Goal: Task Accomplishment & Management: Manage account settings

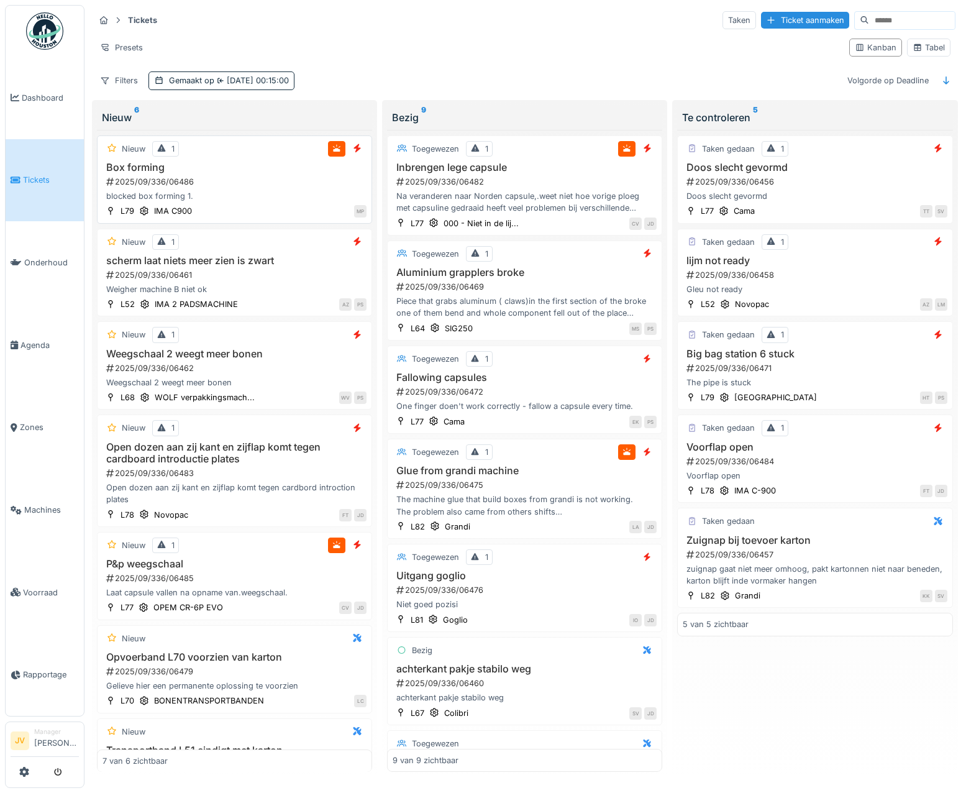
click at [307, 191] on div "blocked box forming 1." at bounding box center [234, 196] width 264 height 12
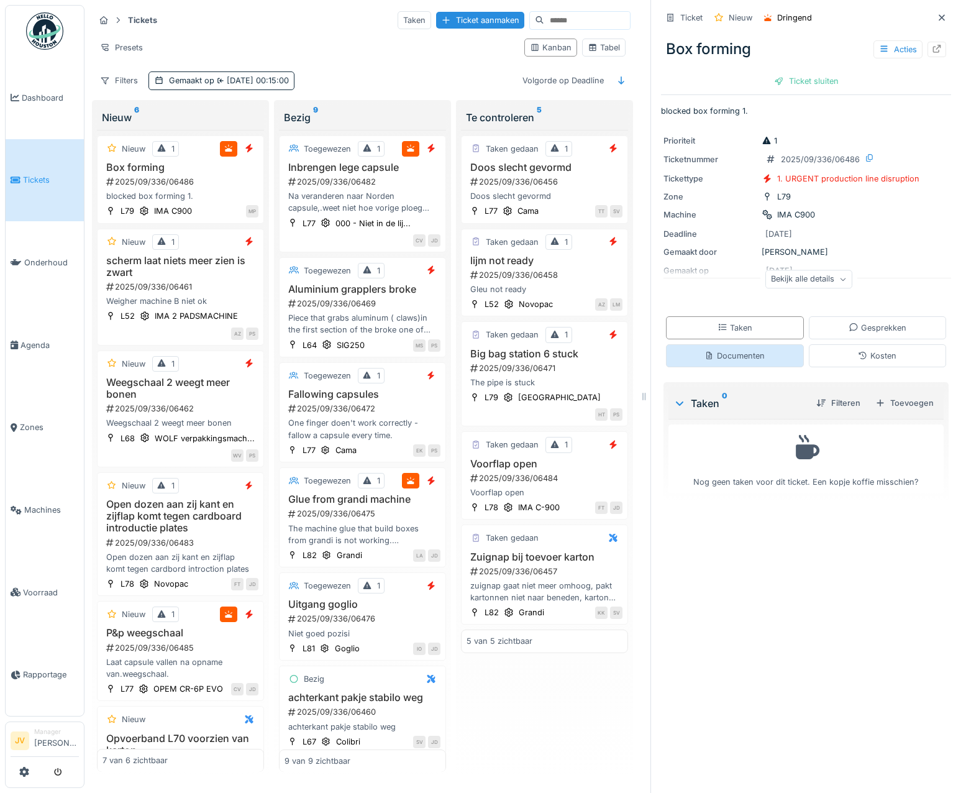
click at [739, 353] on div "Documenten" at bounding box center [734, 356] width 60 height 12
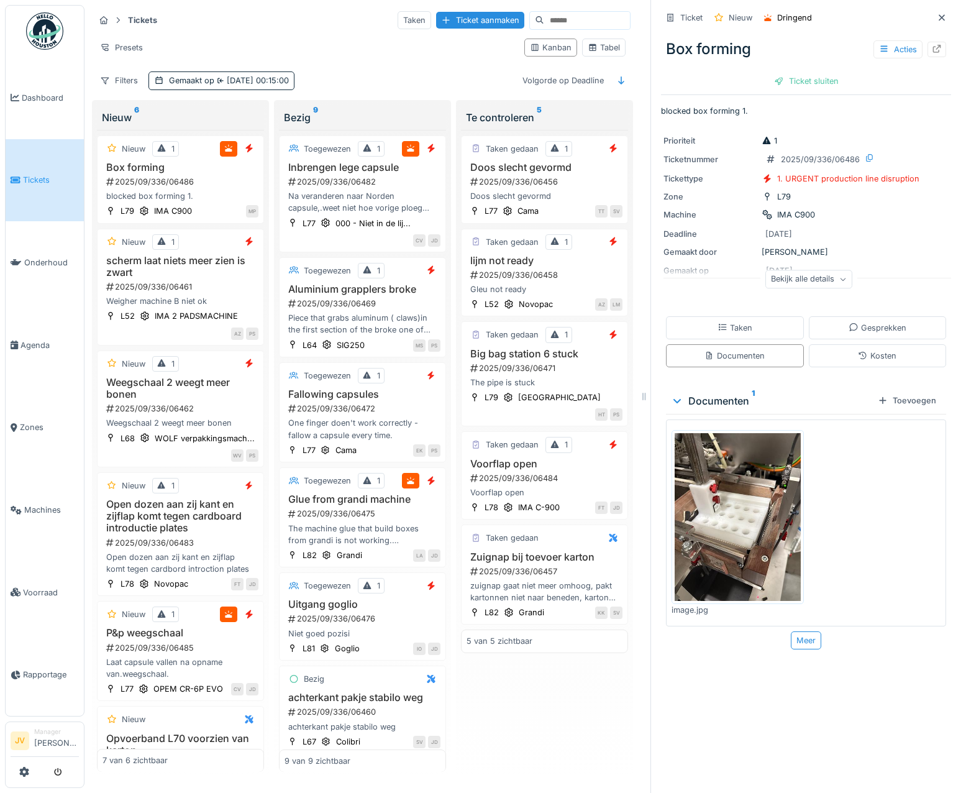
click at [734, 456] on img at bounding box center [738, 517] width 126 height 168
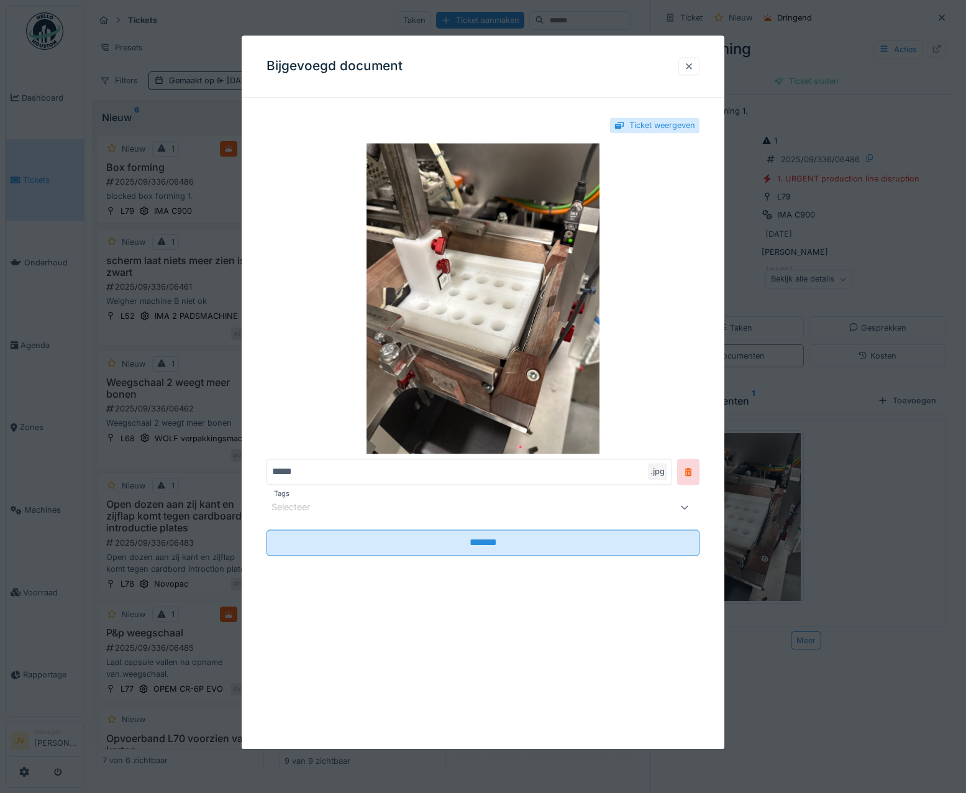
click at [699, 66] on div at bounding box center [688, 66] width 21 height 18
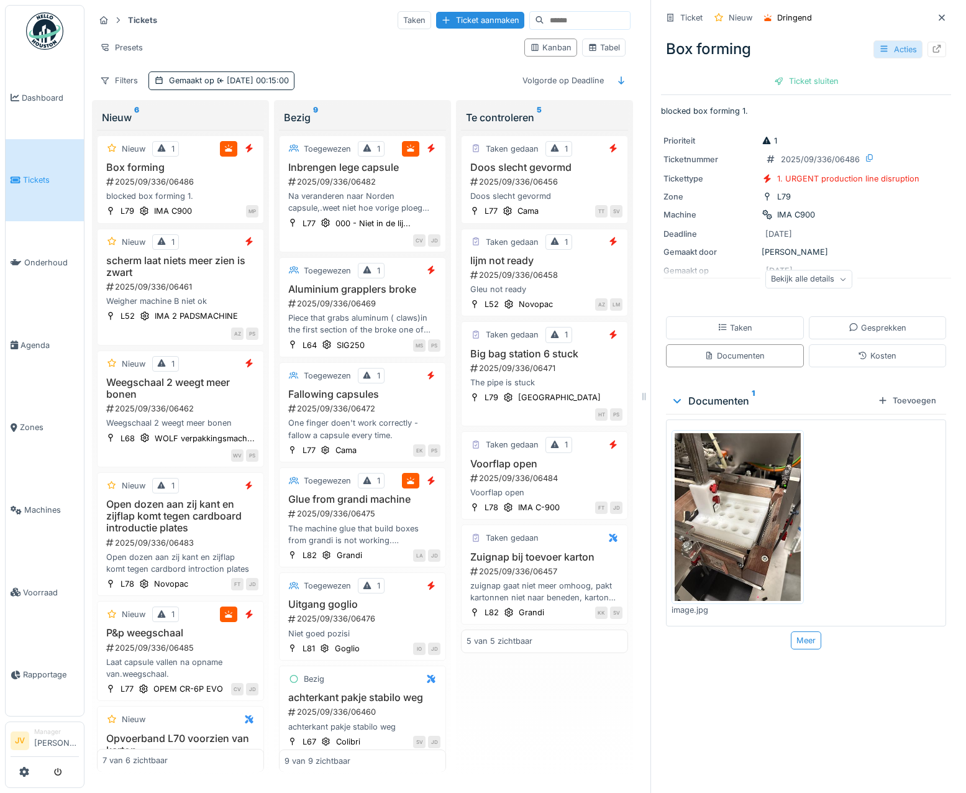
click at [876, 42] on div "Acties" at bounding box center [897, 49] width 49 height 18
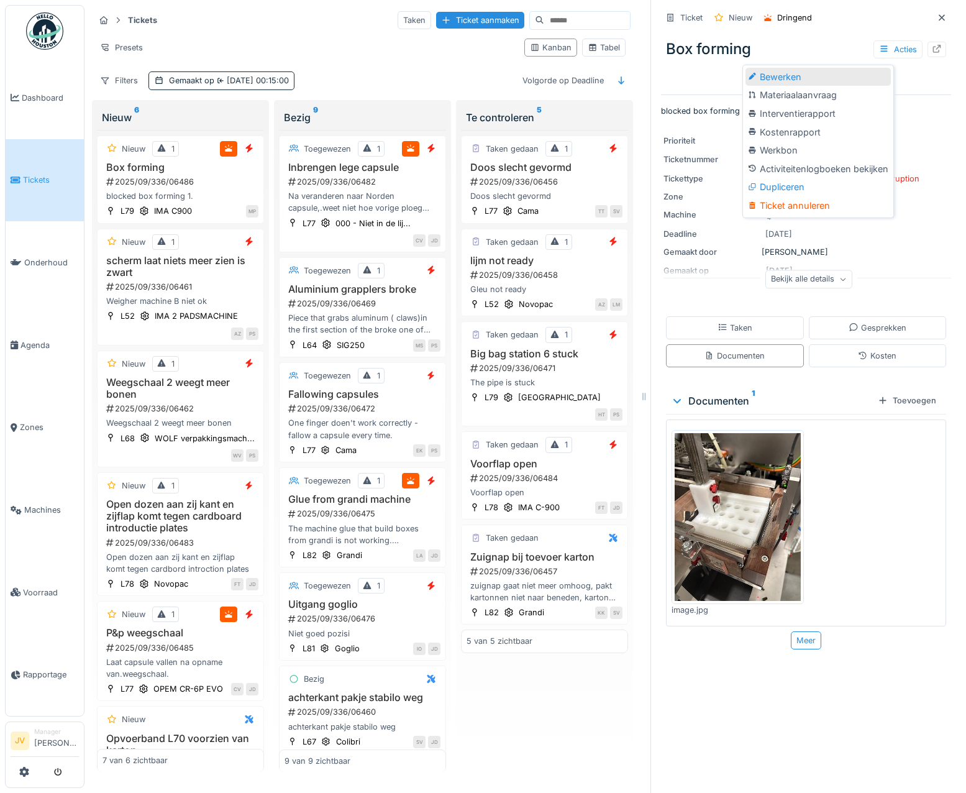
click at [793, 68] on div "Bewerken" at bounding box center [817, 77] width 145 height 19
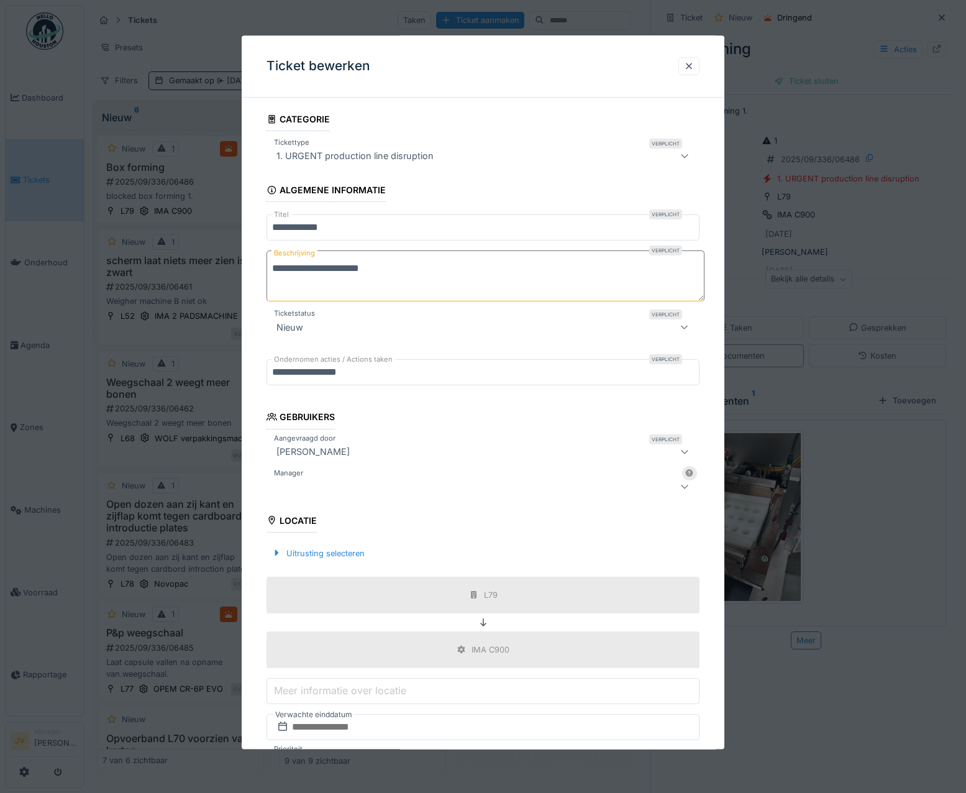
click at [300, 488] on div at bounding box center [456, 486] width 371 height 15
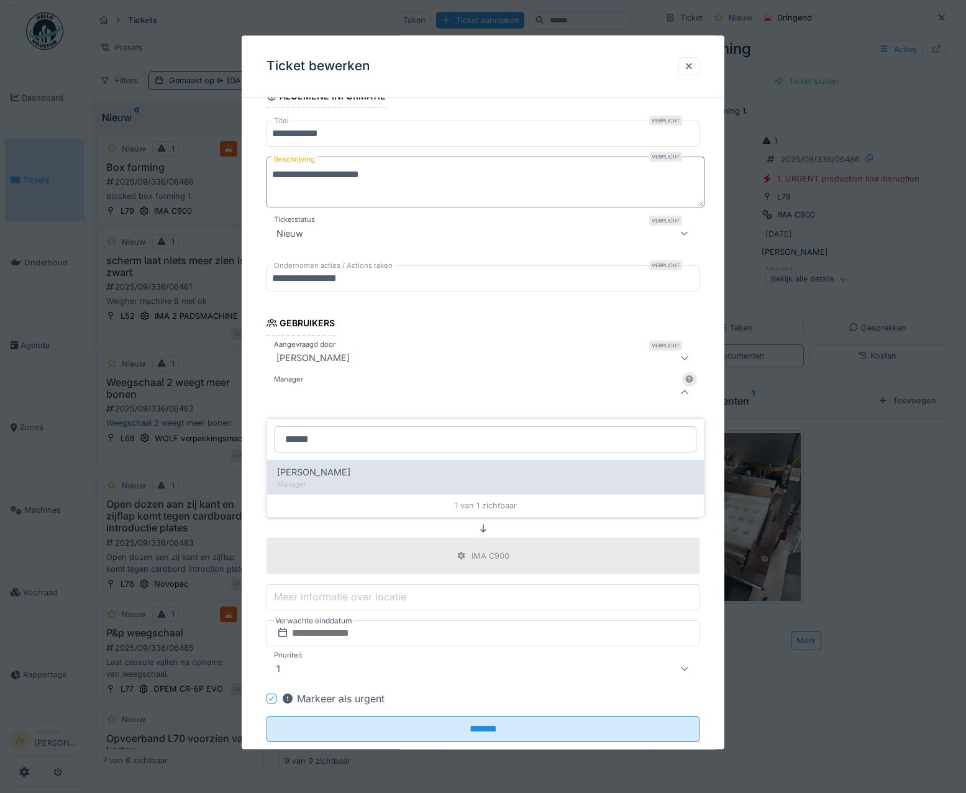
type input "******"
click at [381, 479] on div "Manager" at bounding box center [485, 484] width 417 height 11
type input "****"
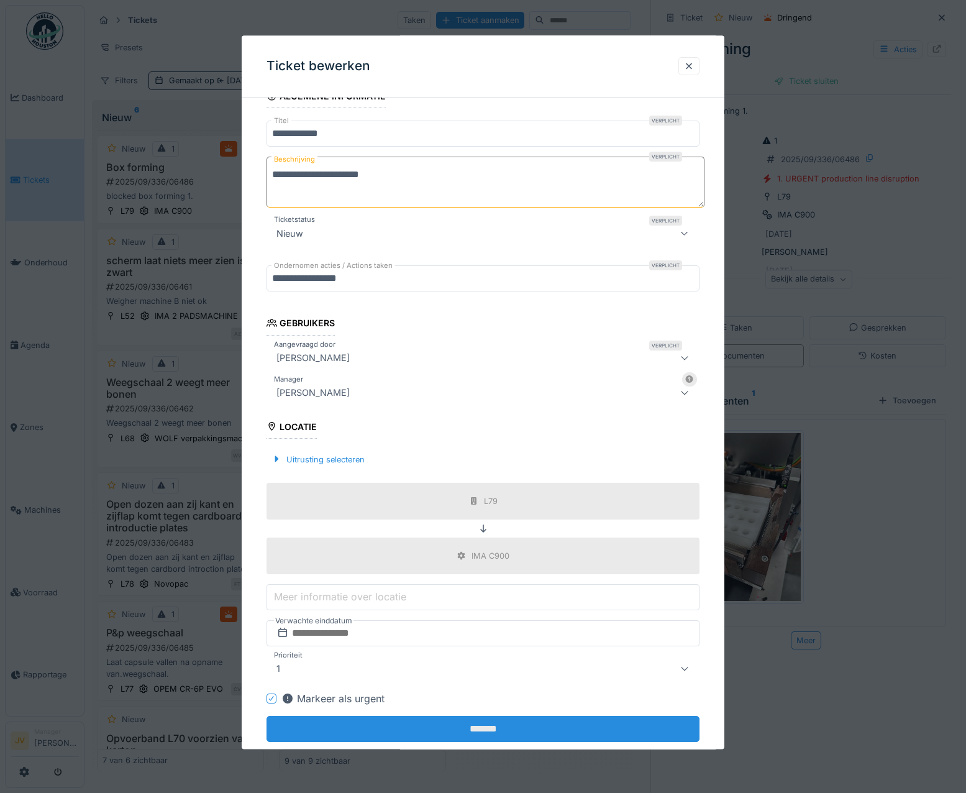
click at [471, 730] on input "*******" at bounding box center [483, 729] width 434 height 26
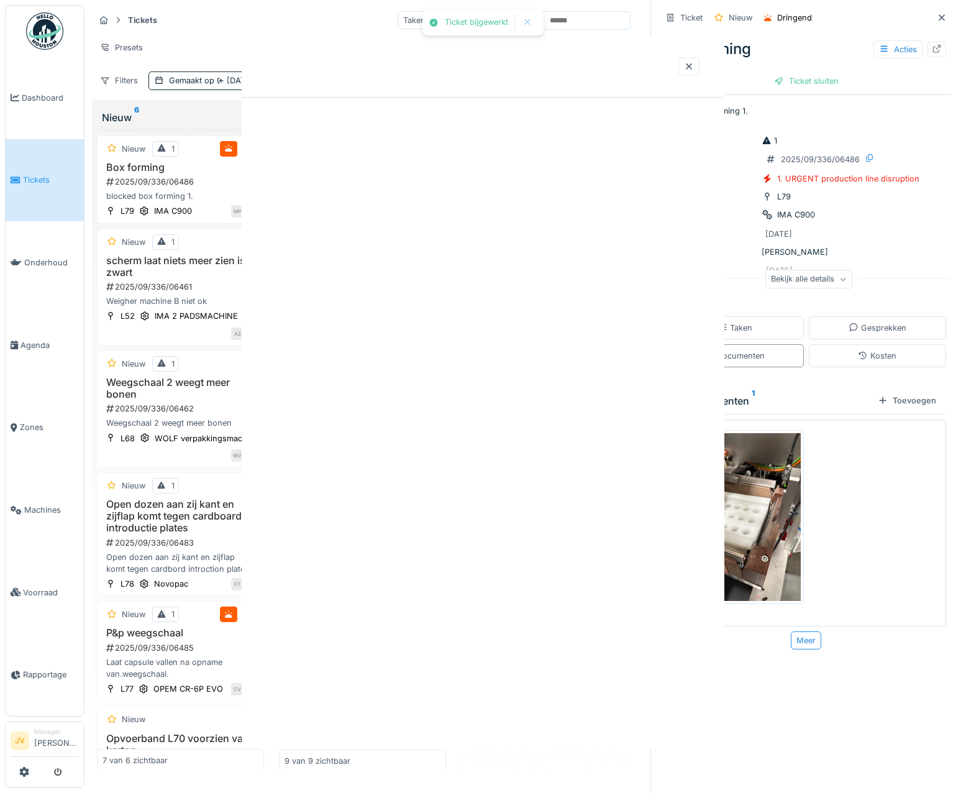
scroll to position [0, 0]
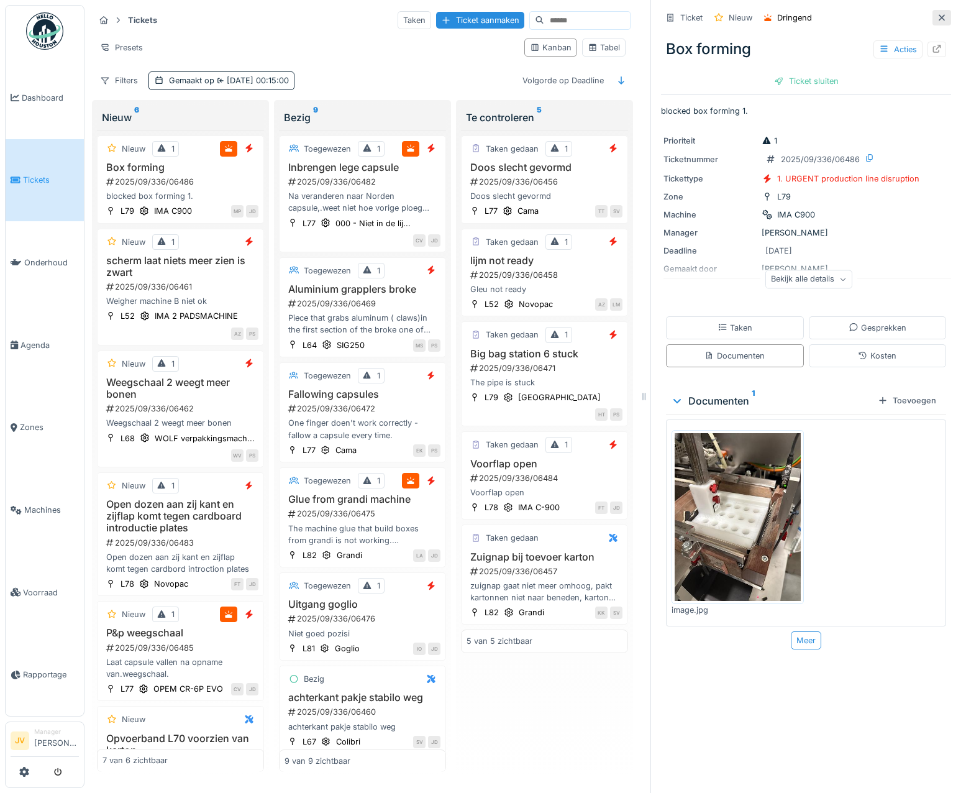
click at [932, 11] on div at bounding box center [941, 18] width 19 height 16
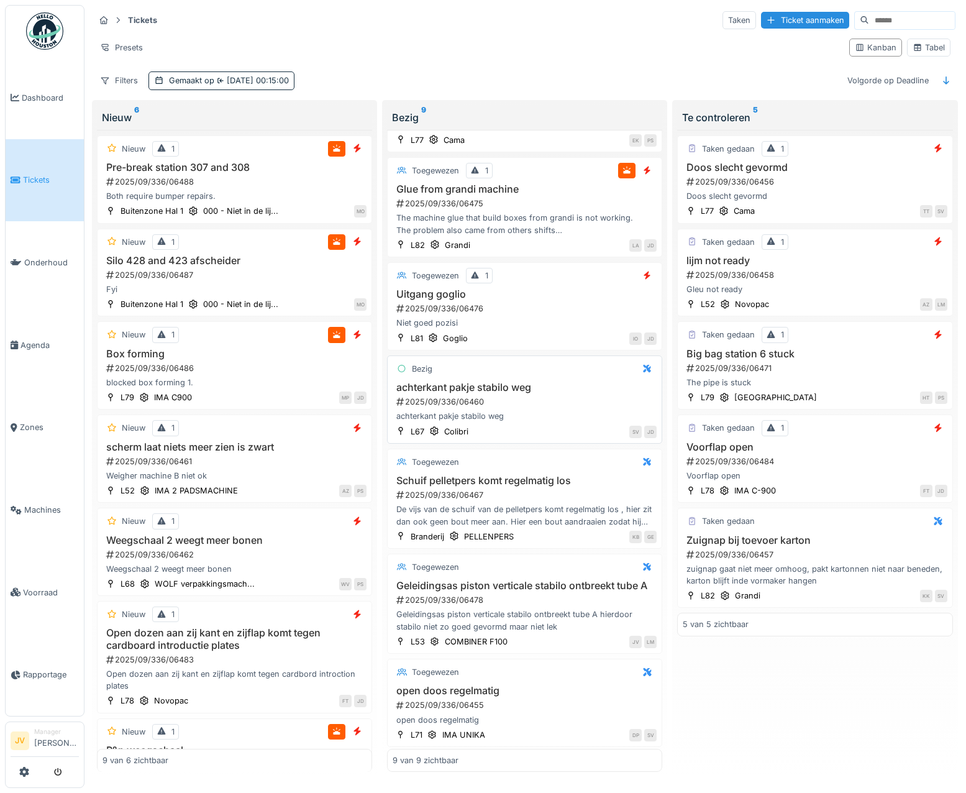
scroll to position [296, 0]
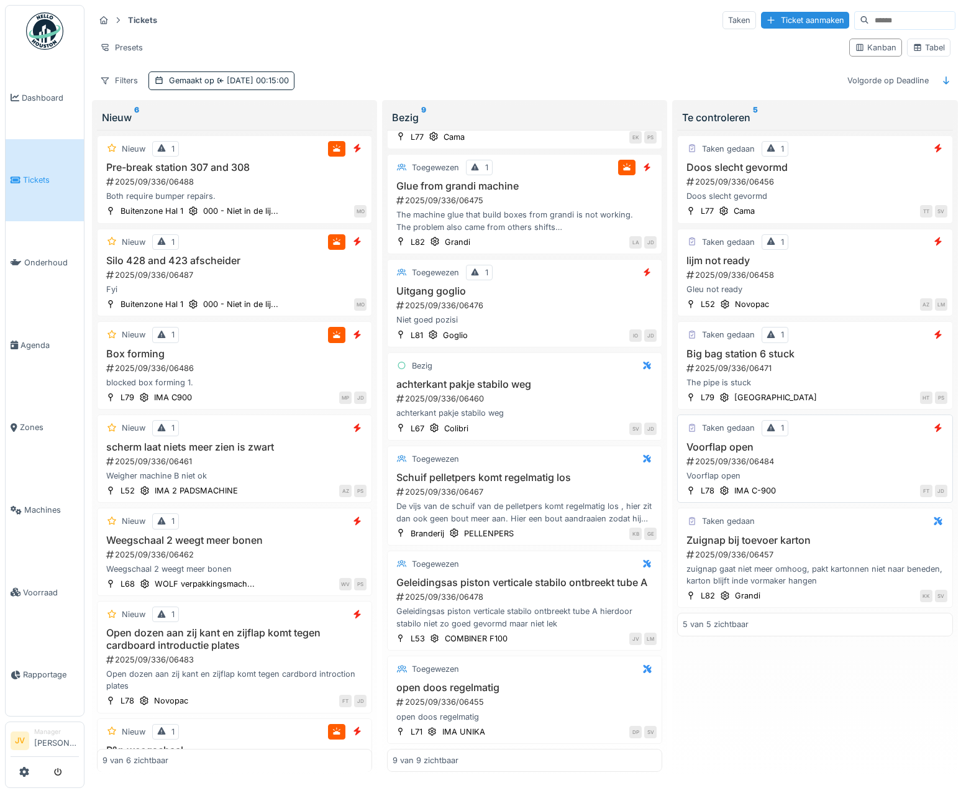
click at [817, 450] on div "Voorflap open 2025/09/336/06484 Voorflap open" at bounding box center [815, 461] width 264 height 41
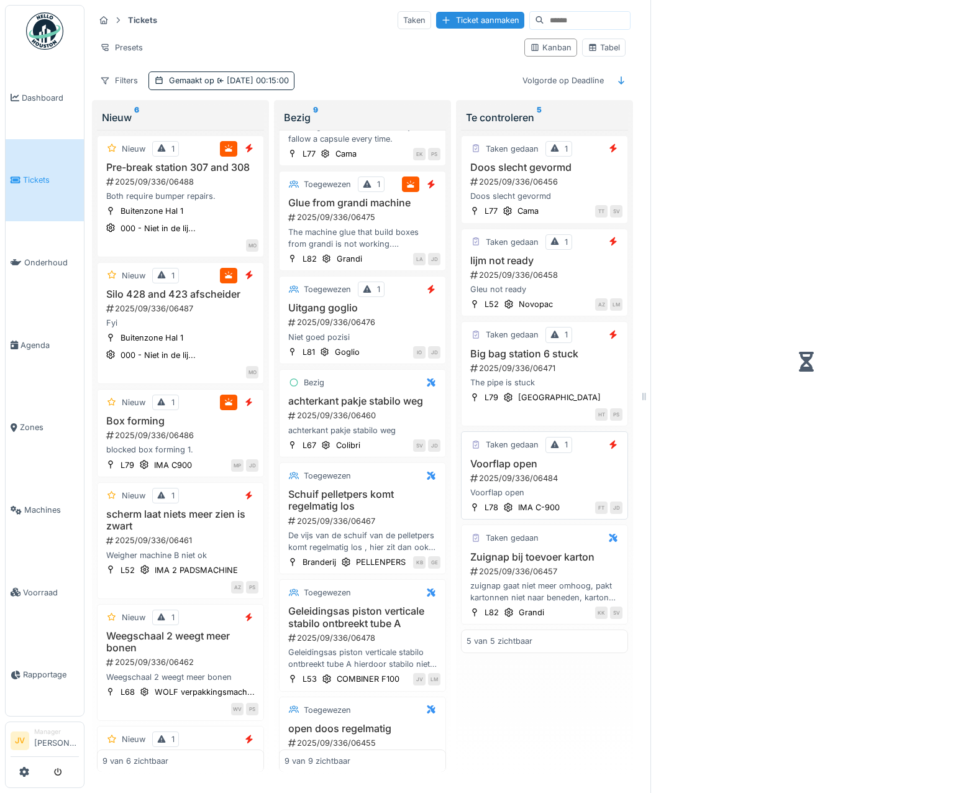
scroll to position [325, 0]
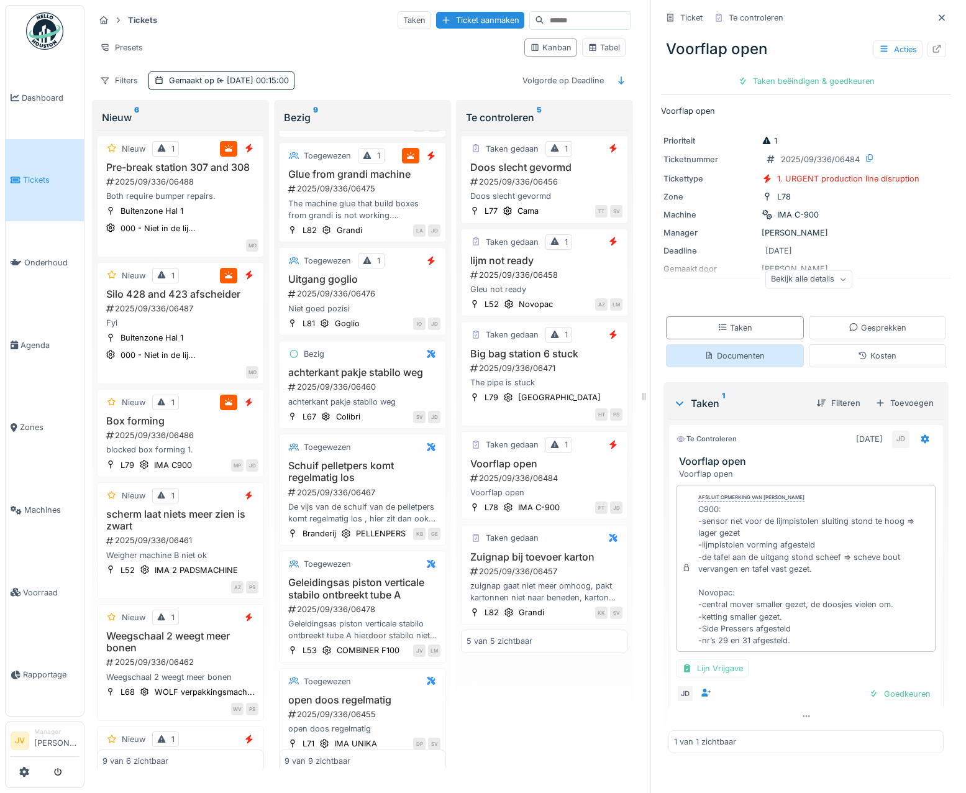
click at [717, 357] on div "Documenten" at bounding box center [734, 356] width 60 height 12
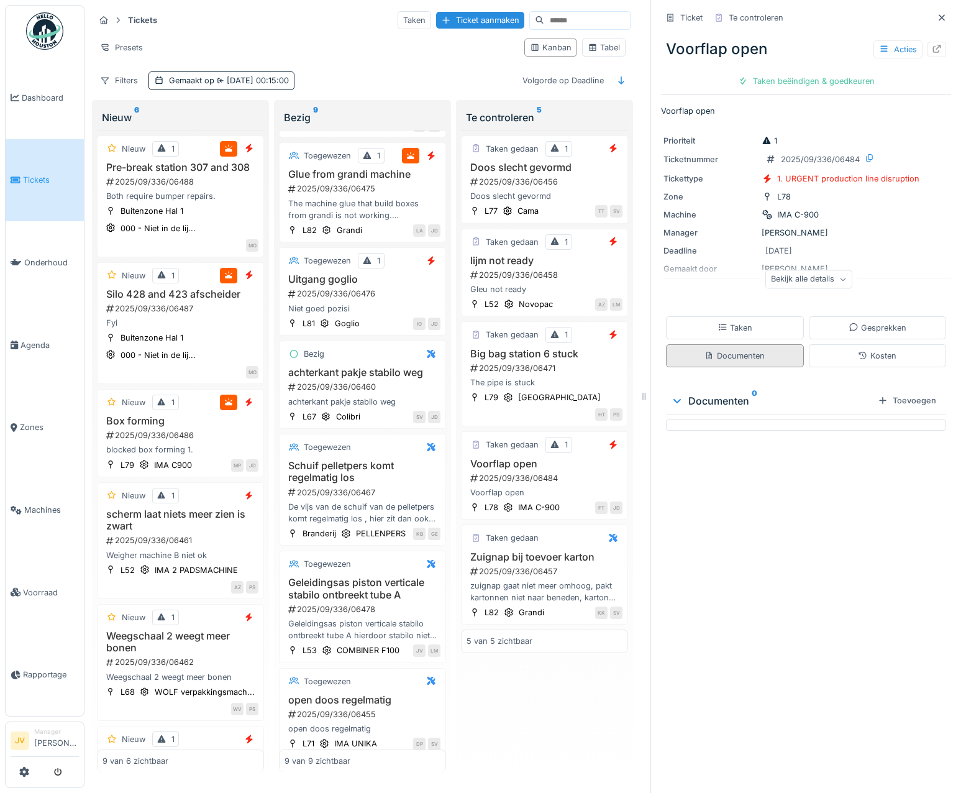
click at [722, 344] on div "Documenten" at bounding box center [735, 355] width 138 height 23
click at [722, 322] on div "Taken" at bounding box center [734, 328] width 35 height 12
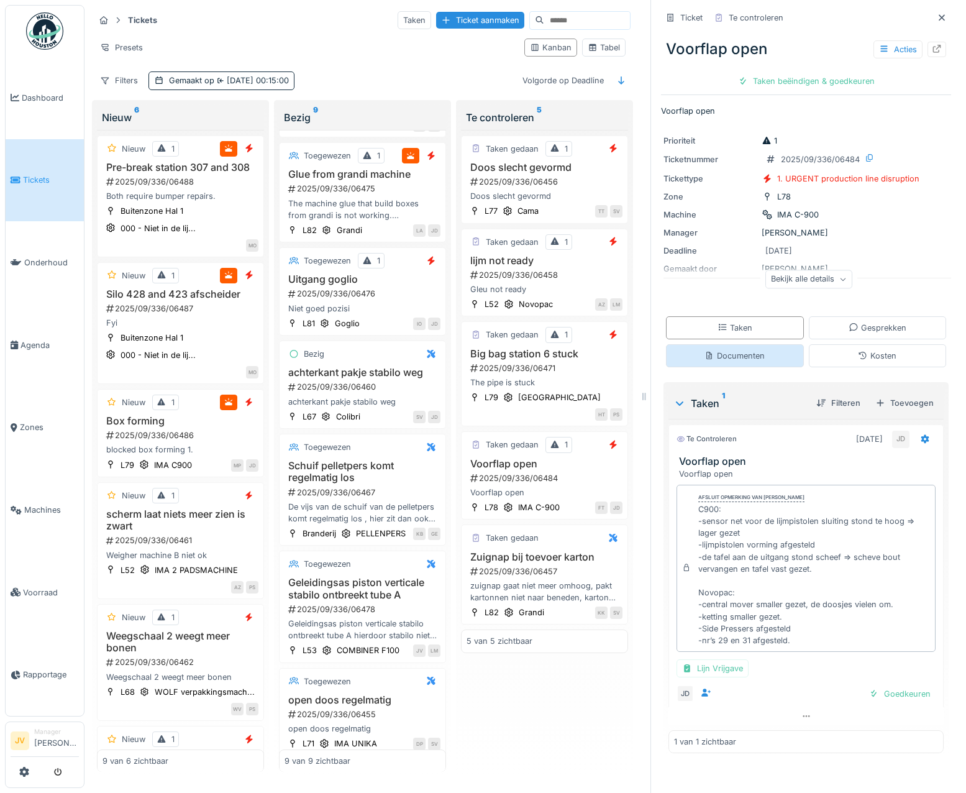
click at [724, 355] on div "Documenten" at bounding box center [735, 355] width 138 height 23
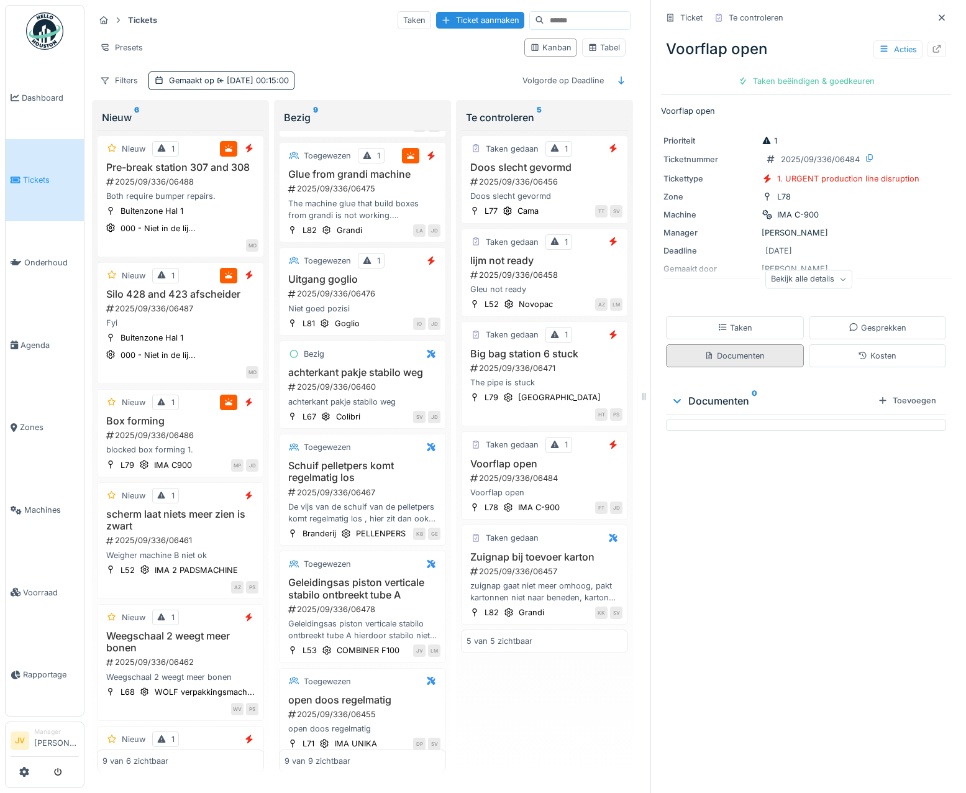
click at [727, 350] on div "Documenten" at bounding box center [734, 356] width 60 height 12
click at [726, 330] on div "Taken" at bounding box center [735, 327] width 138 height 23
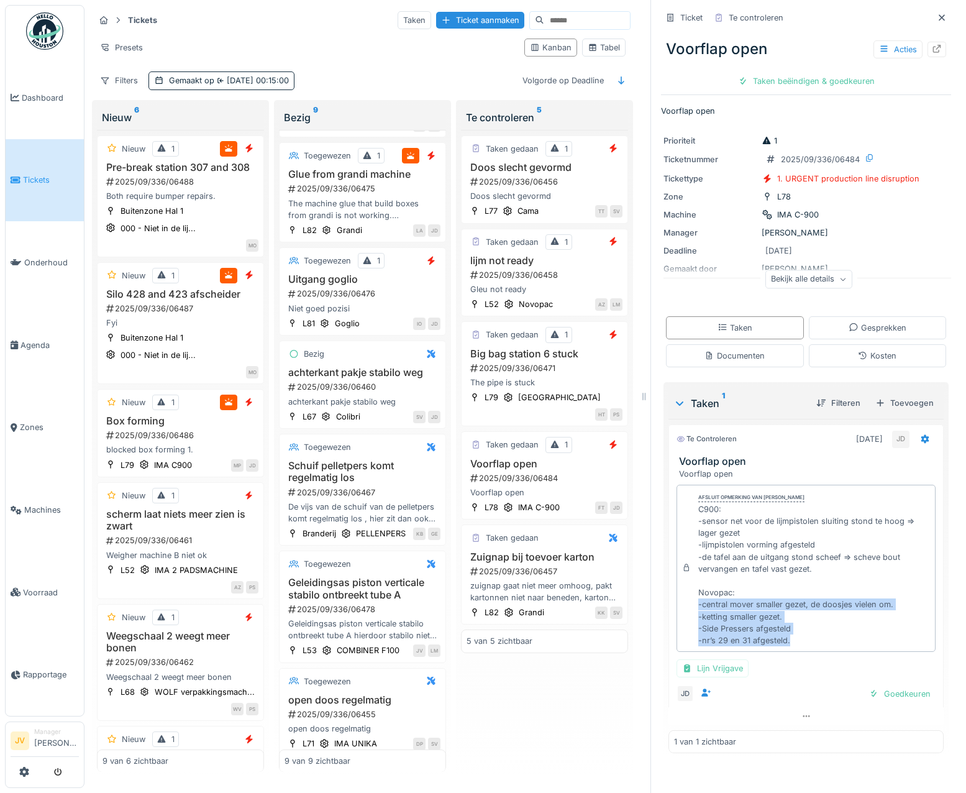
drag, startPoint x: 687, startPoint y: 592, endPoint x: 789, endPoint y: 637, distance: 111.2
click at [789, 637] on div "Afsluit opmerking van [PERSON_NAME] De wit C900: -sensor net voor de lijmpistol…" at bounding box center [805, 567] width 259 height 167
copy div "-central mover smaller gezet, de doosjes vielen om. -ketting smaller gezet. -Si…"
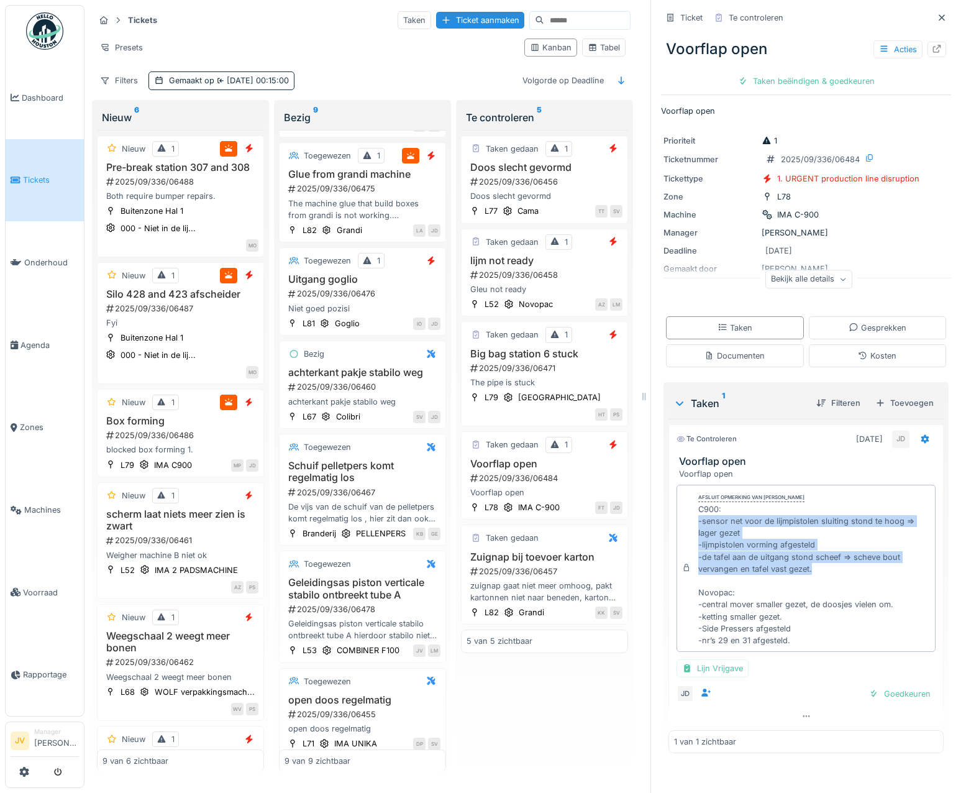
drag, startPoint x: 689, startPoint y: 516, endPoint x: 810, endPoint y: 564, distance: 130.2
click at [810, 564] on div "C900: -sensor net voor de lijmpistolen sluiting stond te hoog => lager gezet -l…" at bounding box center [814, 574] width 232 height 143
copy div "-sensor net voor de lijmpistolen sluiting stond te hoog => lager gezet -lijmpis…"
click at [937, 14] on icon at bounding box center [942, 18] width 10 height 8
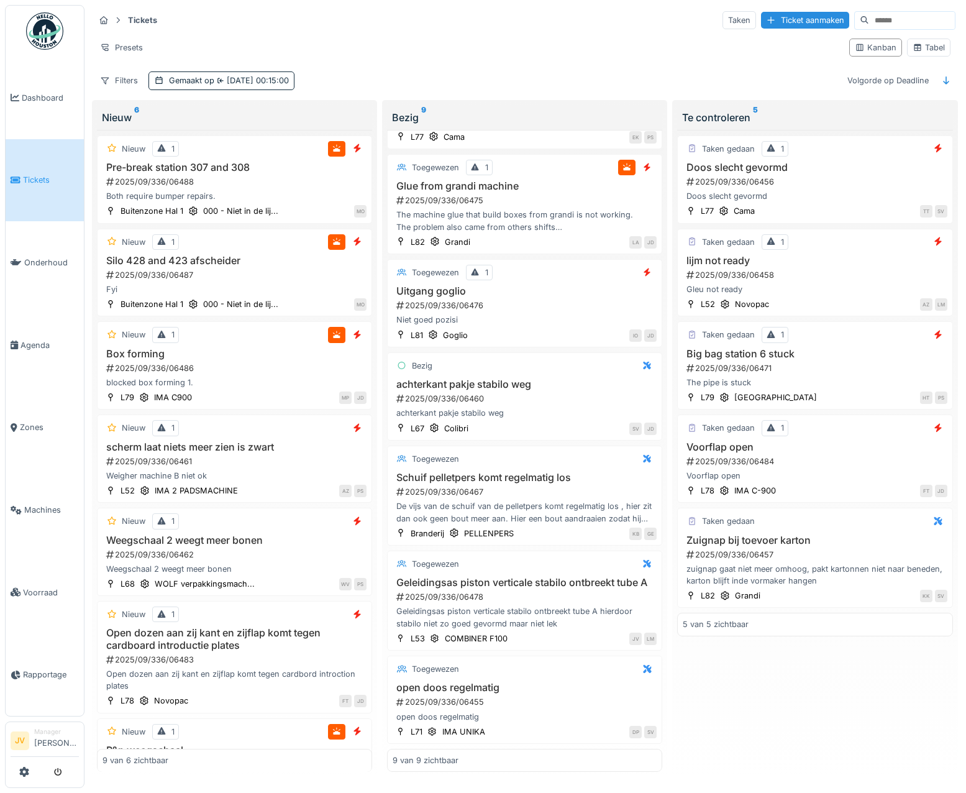
scroll to position [296, 0]
click at [578, 194] on div "2025/09/336/06475" at bounding box center [525, 200] width 261 height 12
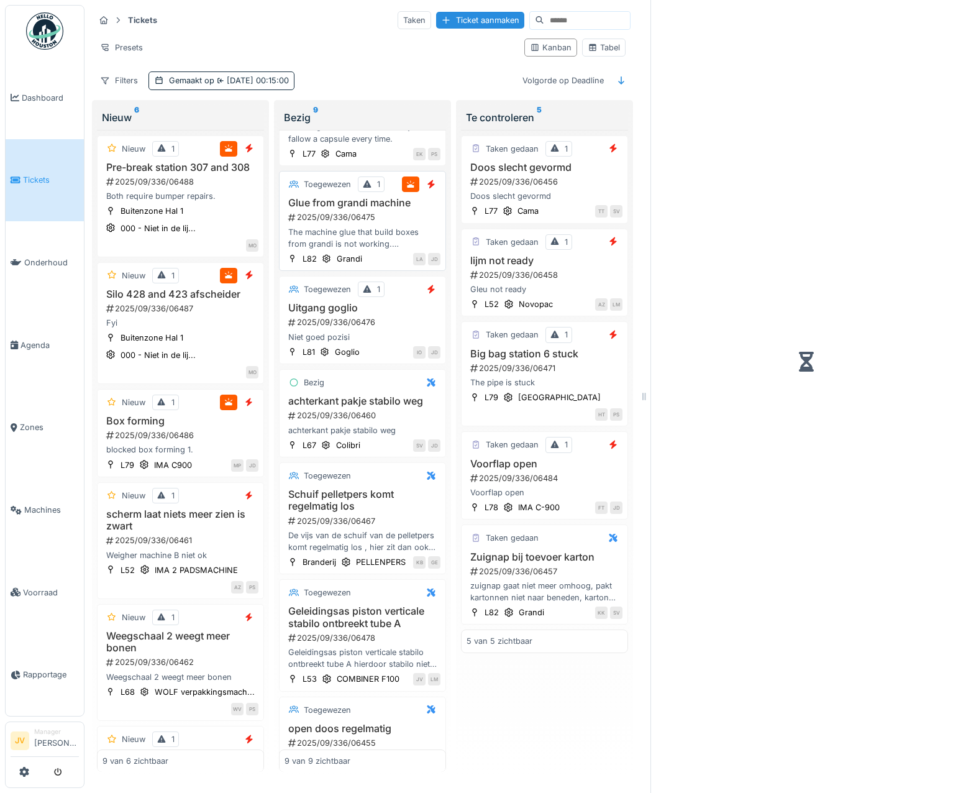
scroll to position [325, 0]
